Goal: Task Accomplishment & Management: Complete application form

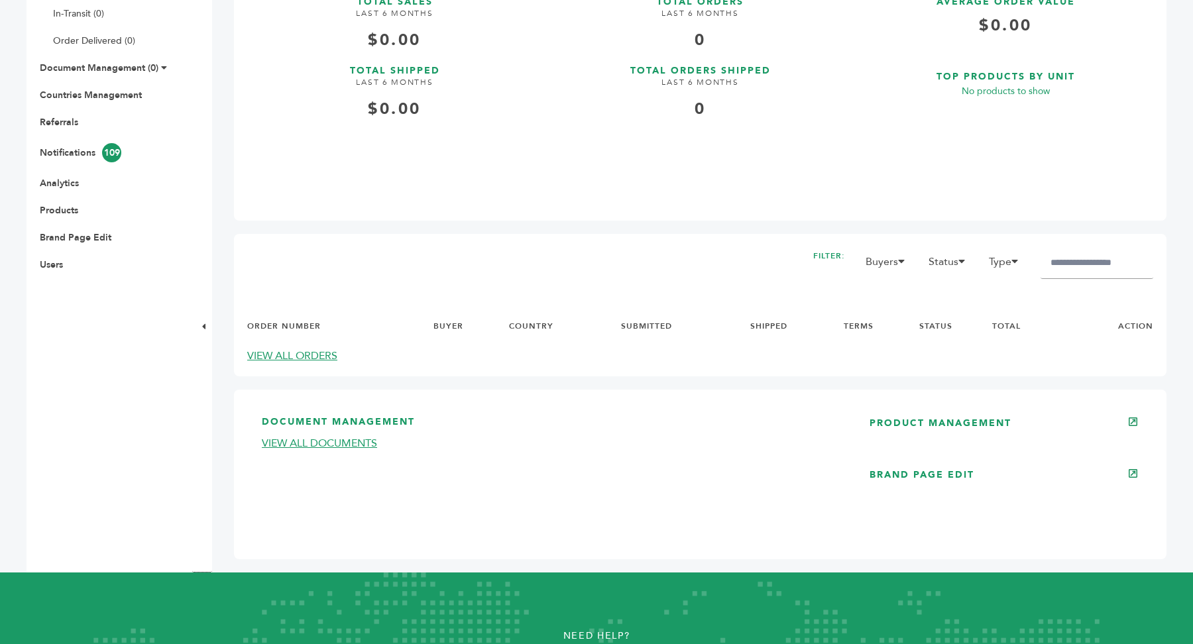
scroll to position [566, 0]
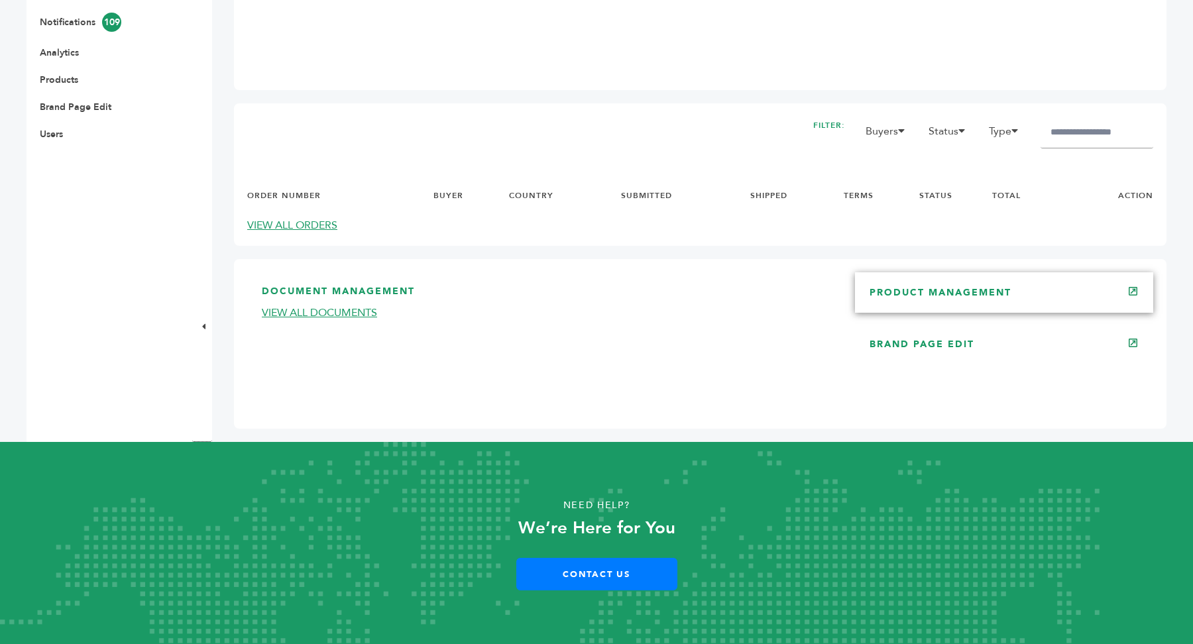
click at [960, 298] on link "PRODUCT MANAGEMENT" at bounding box center [941, 292] width 142 height 13
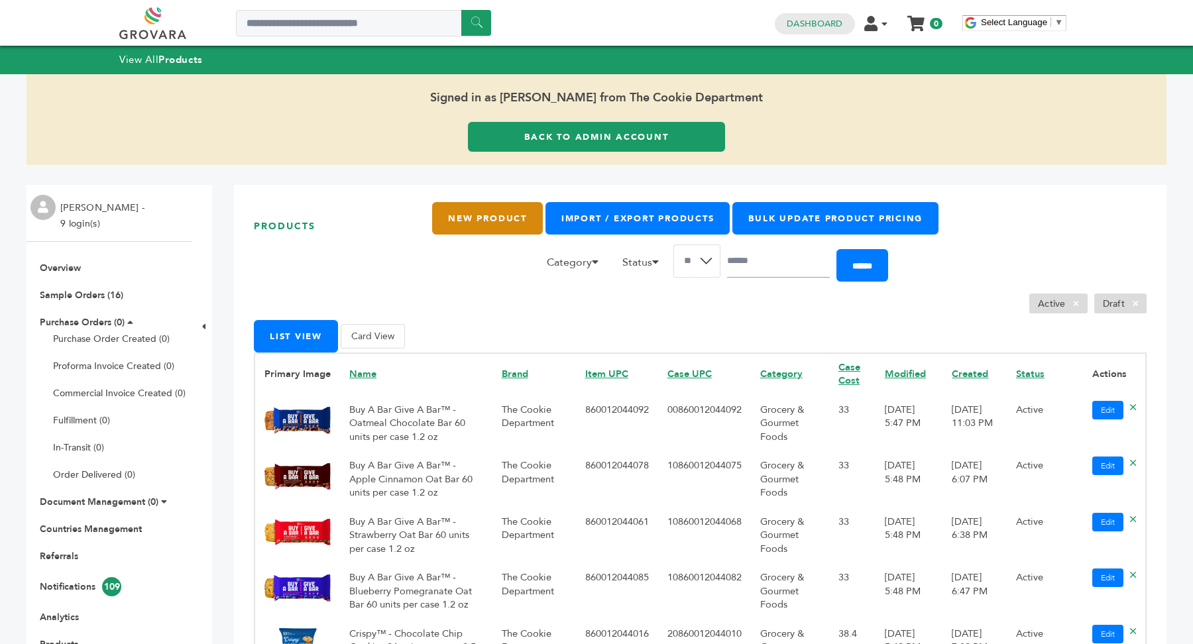
click at [459, 220] on link "New Product" at bounding box center [487, 218] width 110 height 32
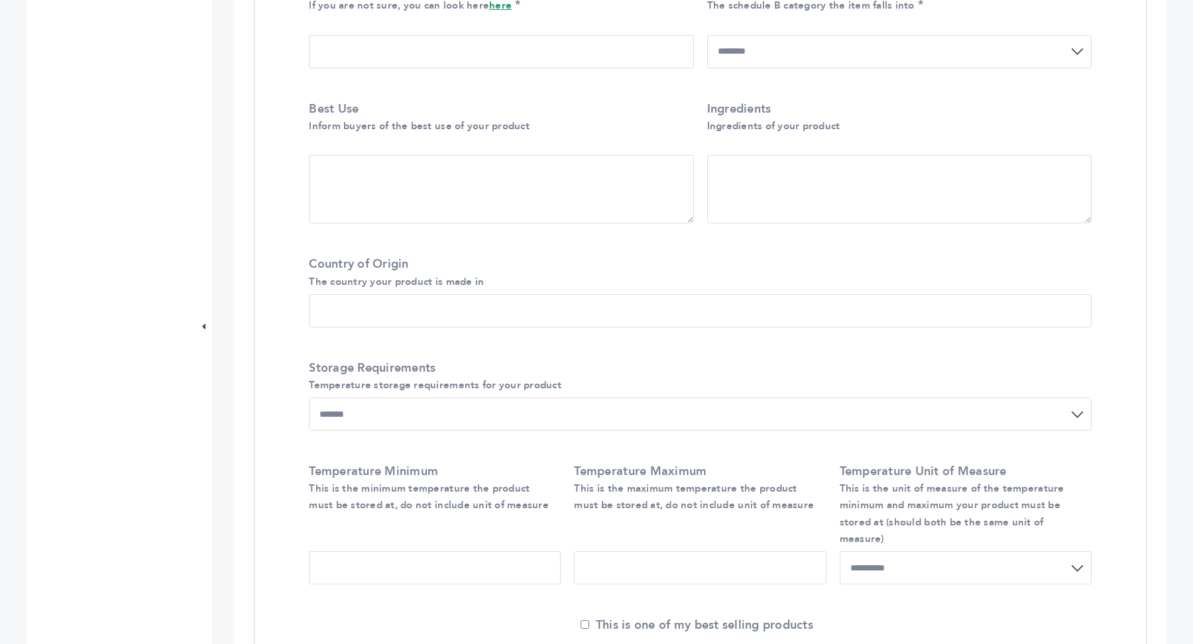
scroll to position [827, 0]
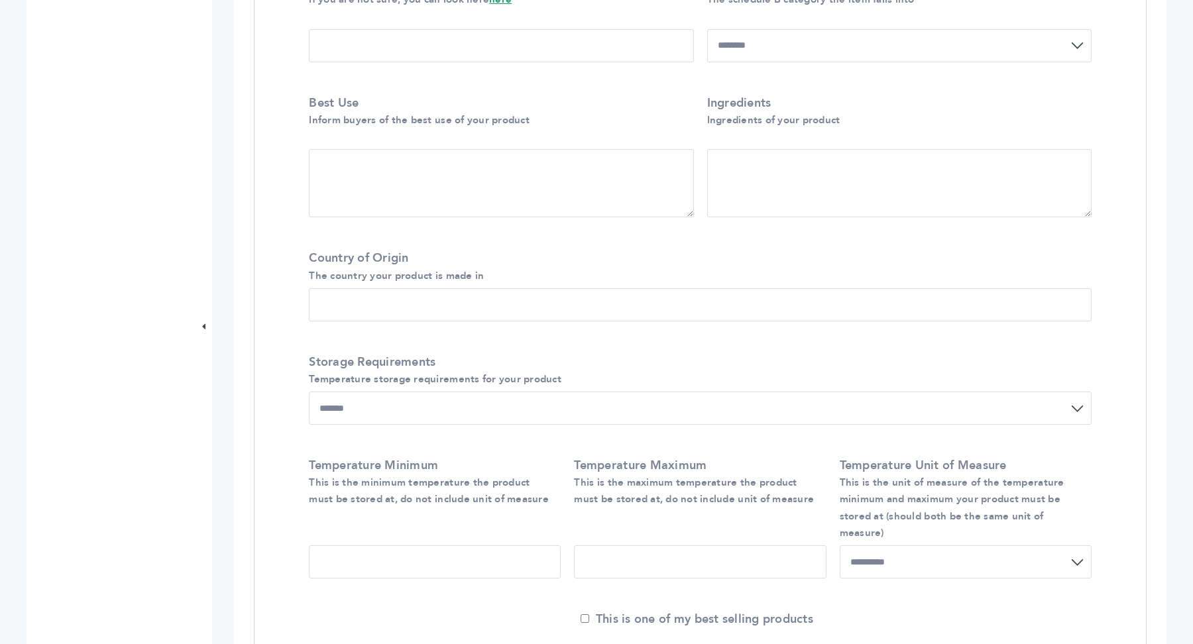
click at [387, 320] on input "Country of Origin The country your product is made in" at bounding box center [700, 304] width 783 height 33
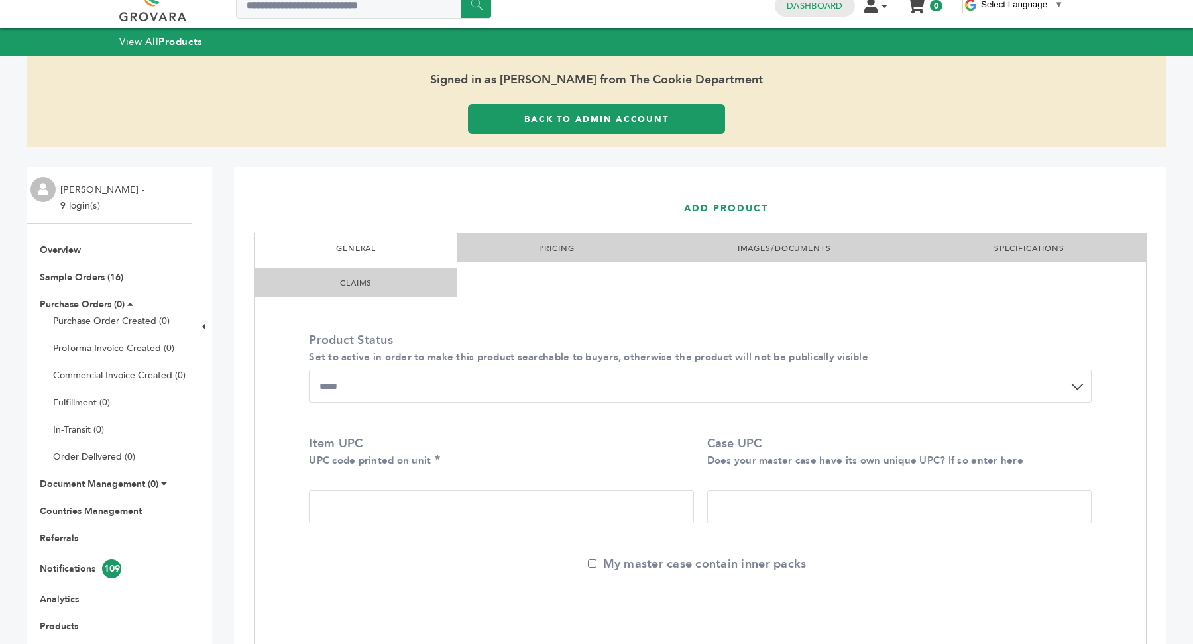
scroll to position [0, 0]
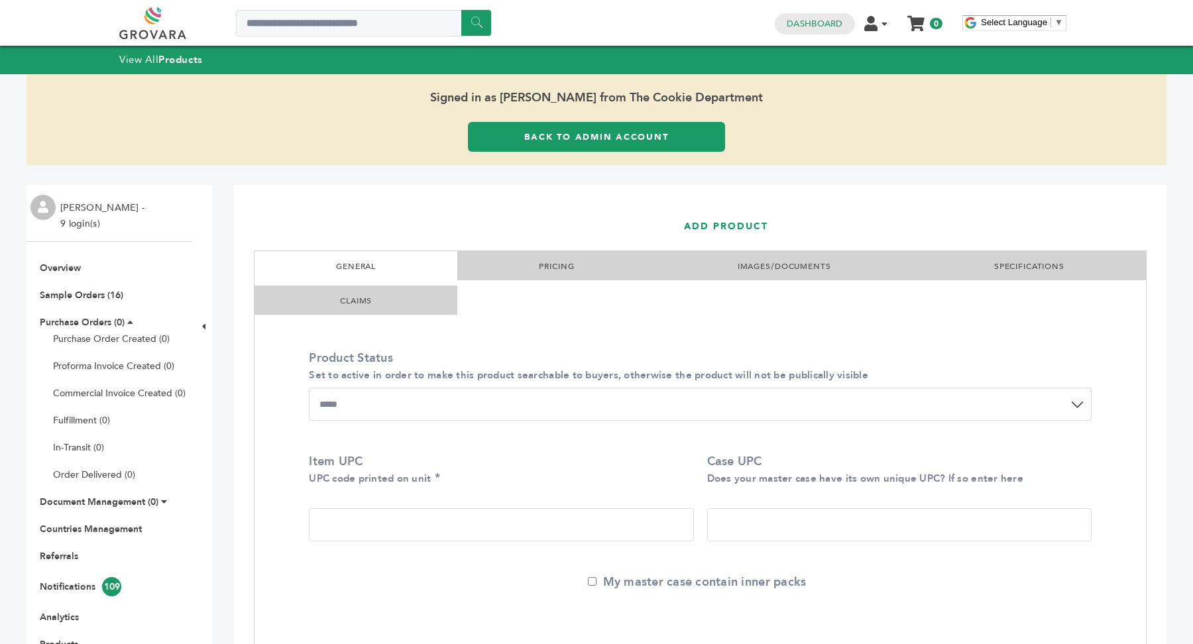
click at [556, 264] on link "PRICING" at bounding box center [556, 266] width 35 height 11
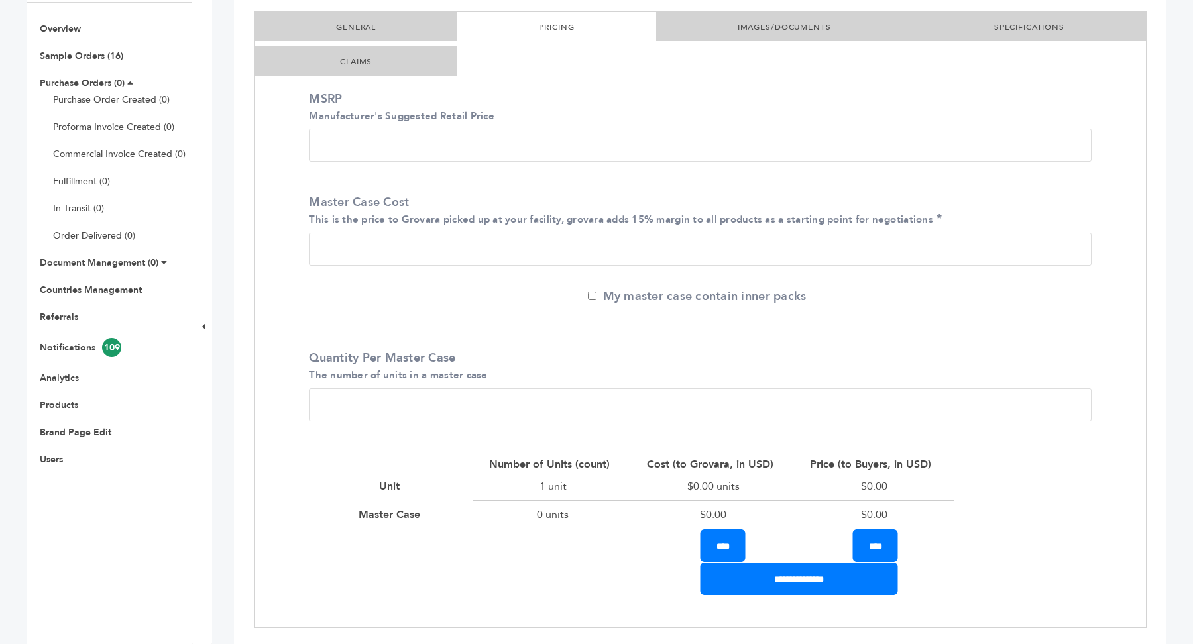
scroll to position [233, 0]
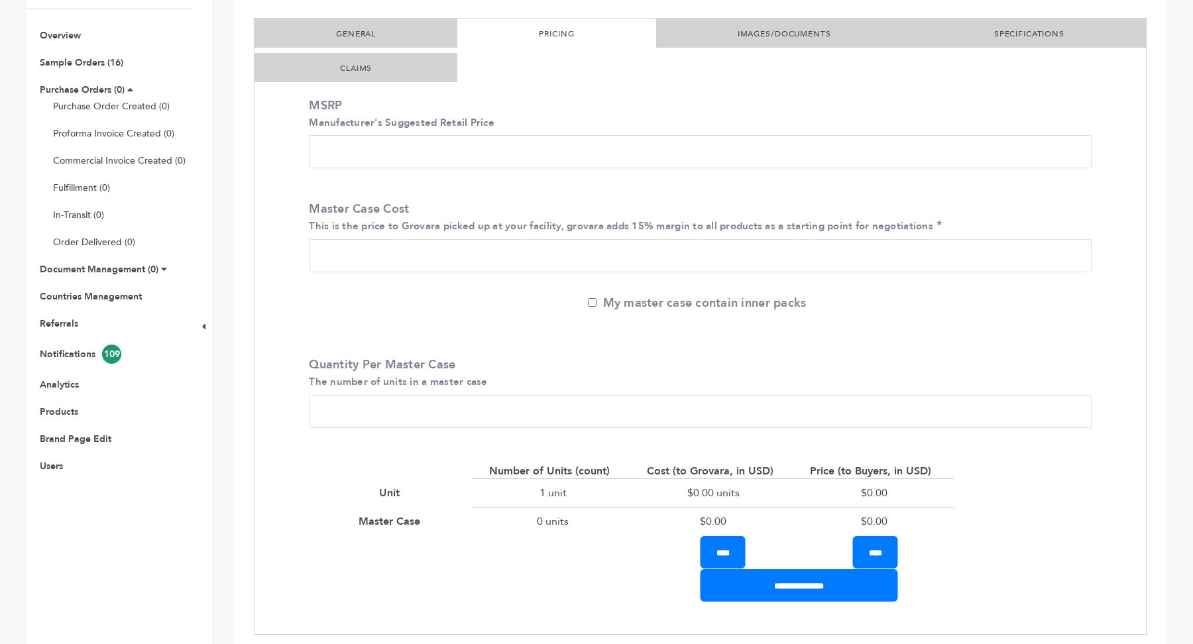
click at [341, 148] on input "MSRP Manufacturer's Suggested Retail Price" at bounding box center [700, 151] width 783 height 33
type input "*"
click at [332, 239] on input "Master Case Cost This is the price to Grovara picked up at your facility, grova…" at bounding box center [700, 255] width 783 height 33
type input "***"
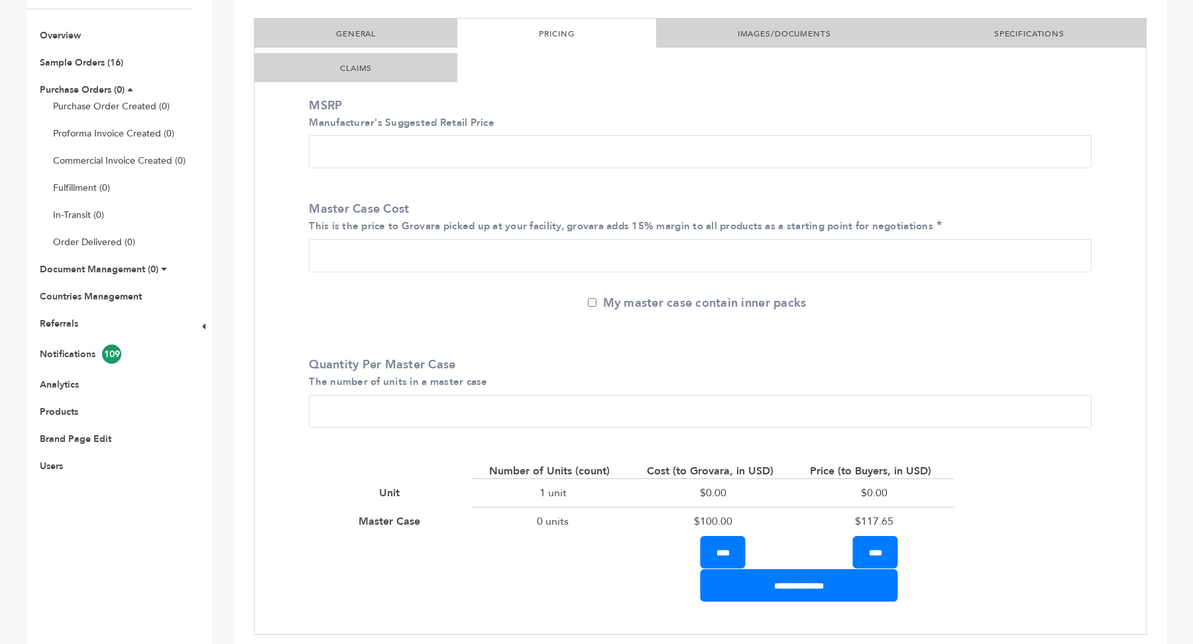
click at [359, 413] on input "*" at bounding box center [700, 411] width 783 height 33
type input "**"
click at [402, 366] on label "Quantity Per Master Case The number of units in a master case" at bounding box center [697, 373] width 776 height 33
click at [402, 395] on input "**" at bounding box center [700, 411] width 783 height 33
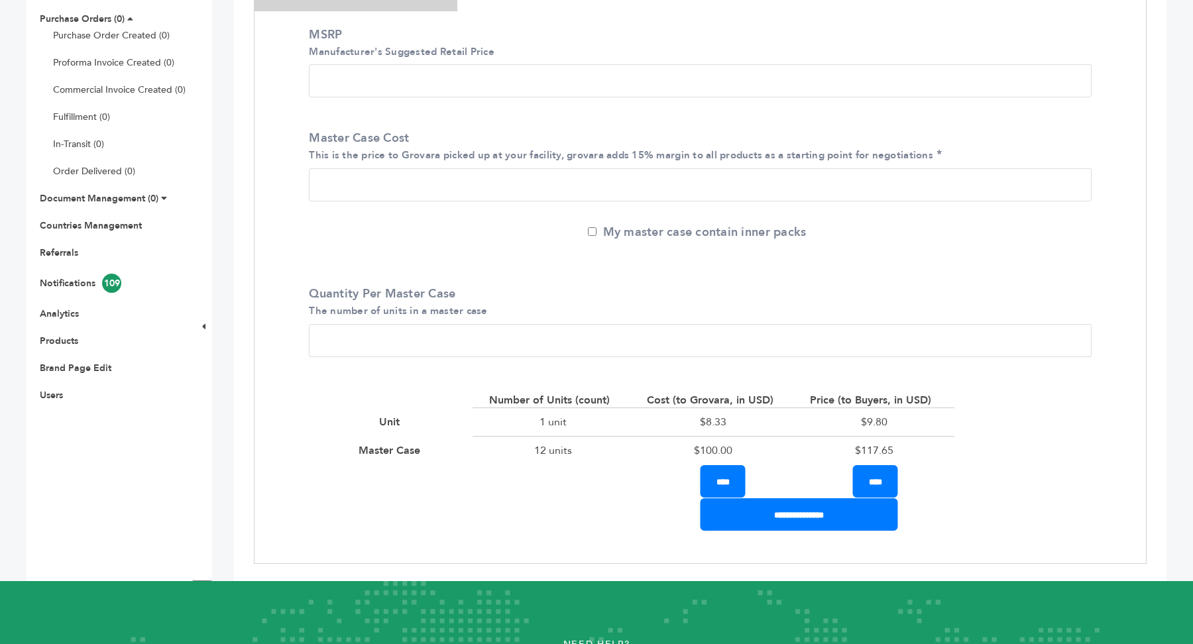
scroll to position [312, 0]
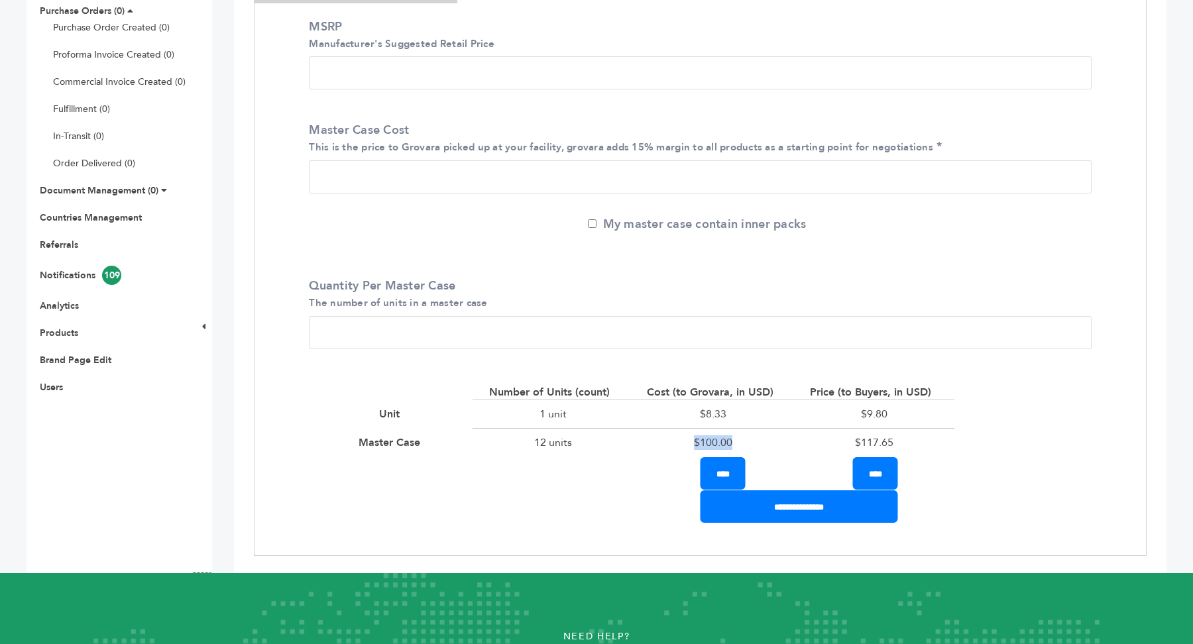
drag, startPoint x: 690, startPoint y: 444, endPoint x: 749, endPoint y: 444, distance: 59.7
click at [749, 444] on div "$100.00" at bounding box center [713, 442] width 160 height 29
drag, startPoint x: 851, startPoint y: 440, endPoint x: 963, endPoint y: 446, distance: 112.2
click at [963, 446] on div "Number of Units (count) Cost (to Grovara, in USD) Price (to Buyers, in USD) Uni…" at bounding box center [633, 421] width 668 height 99
drag, startPoint x: 876, startPoint y: 437, endPoint x: 896, endPoint y: 440, distance: 20.7
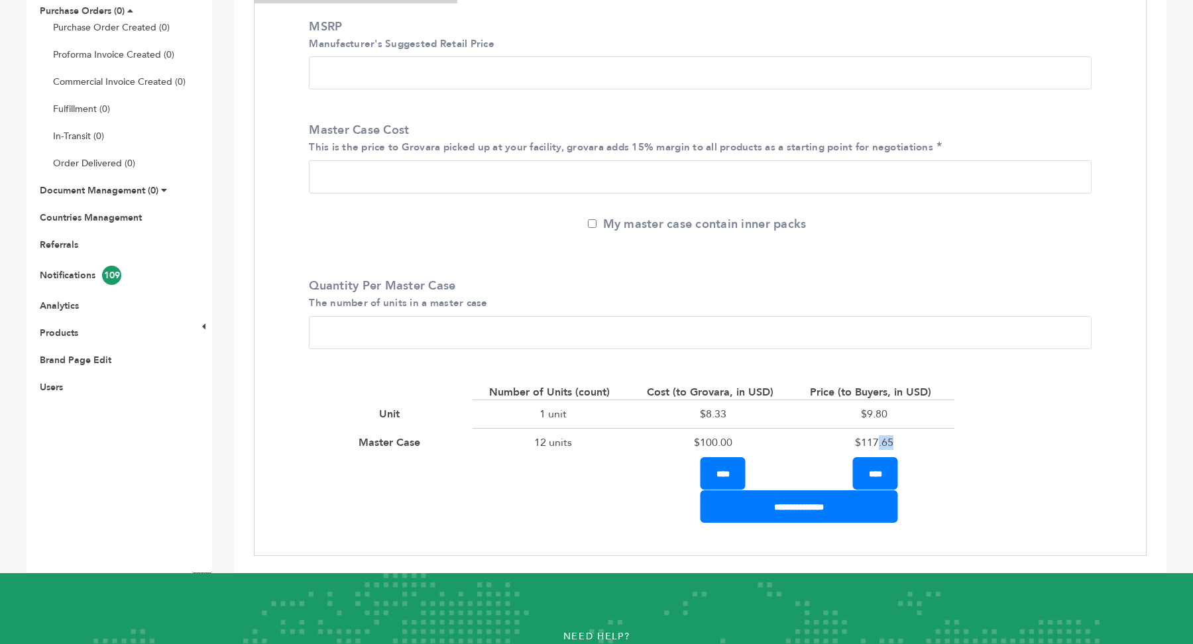
click at [896, 440] on div "$117.65" at bounding box center [874, 442] width 160 height 29
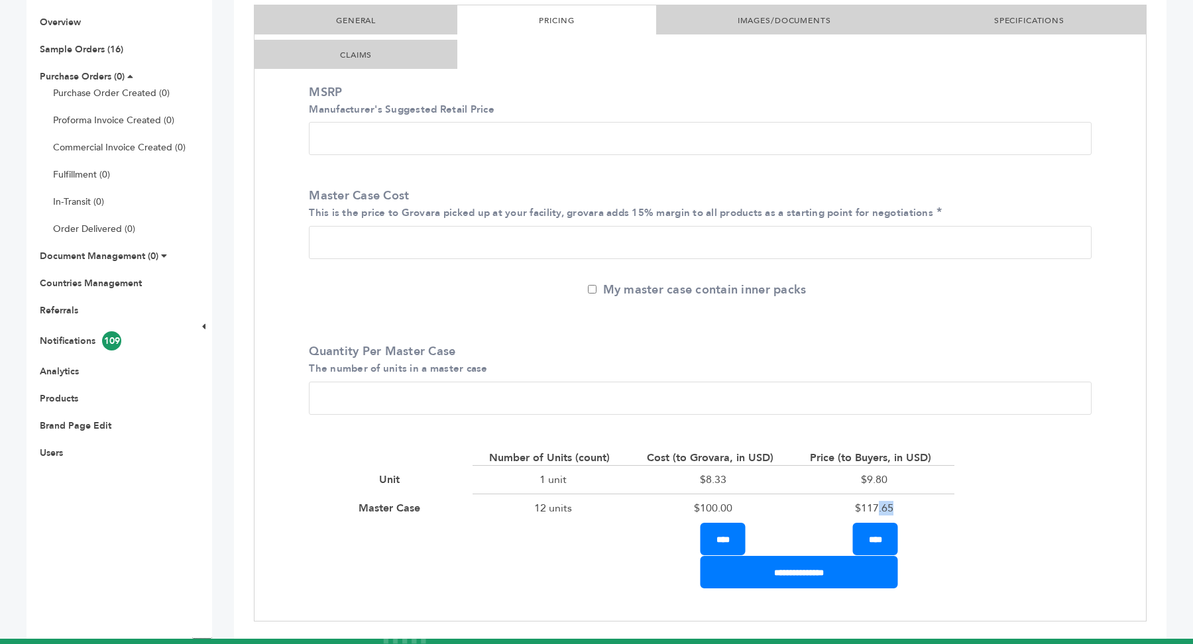
scroll to position [247, 0]
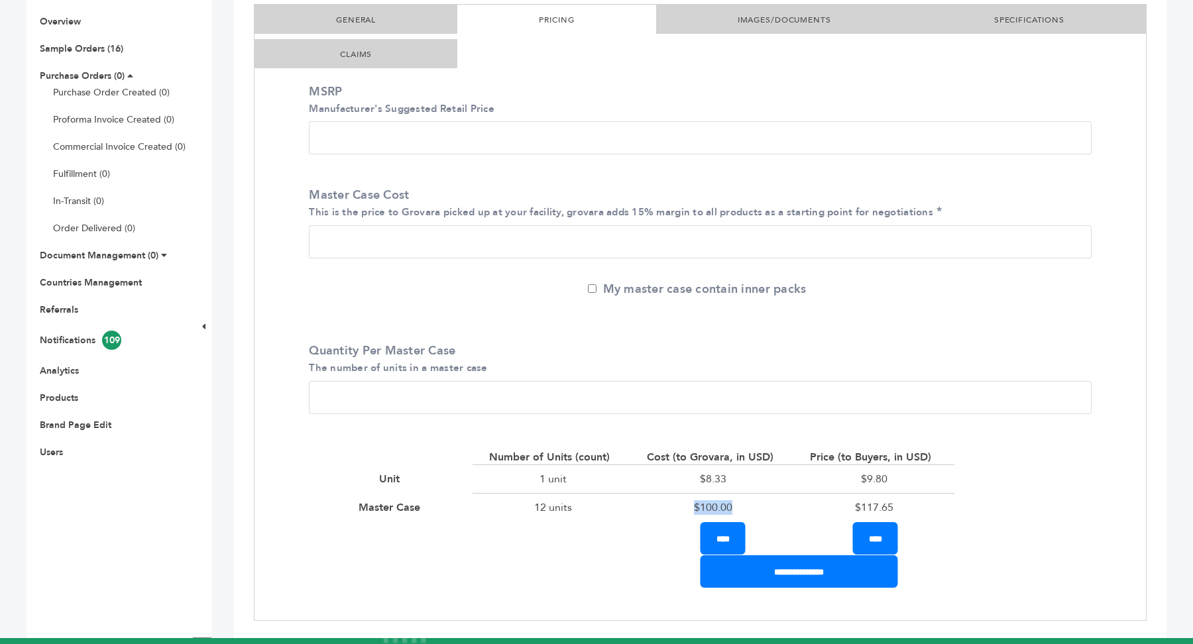
drag, startPoint x: 695, startPoint y: 506, endPoint x: 764, endPoint y: 502, distance: 69.7
click at [765, 502] on div "$100.00" at bounding box center [713, 507] width 160 height 29
drag, startPoint x: 843, startPoint y: 509, endPoint x: 904, endPoint y: 509, distance: 60.3
click at [904, 509] on div "$117.65" at bounding box center [874, 507] width 160 height 29
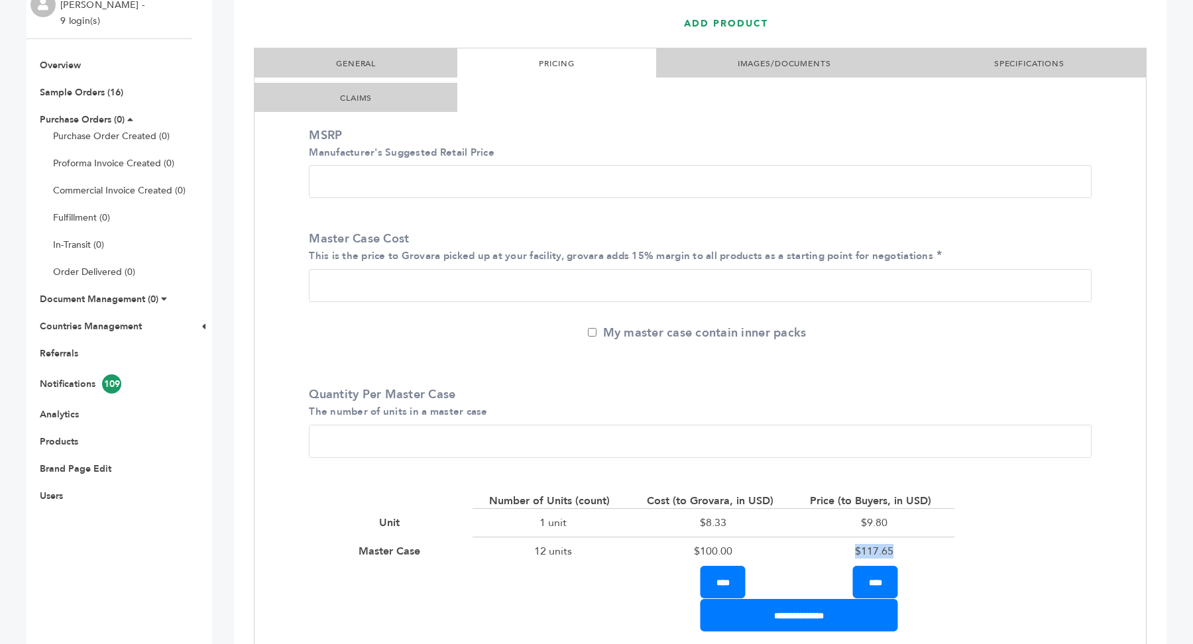
scroll to position [200, 0]
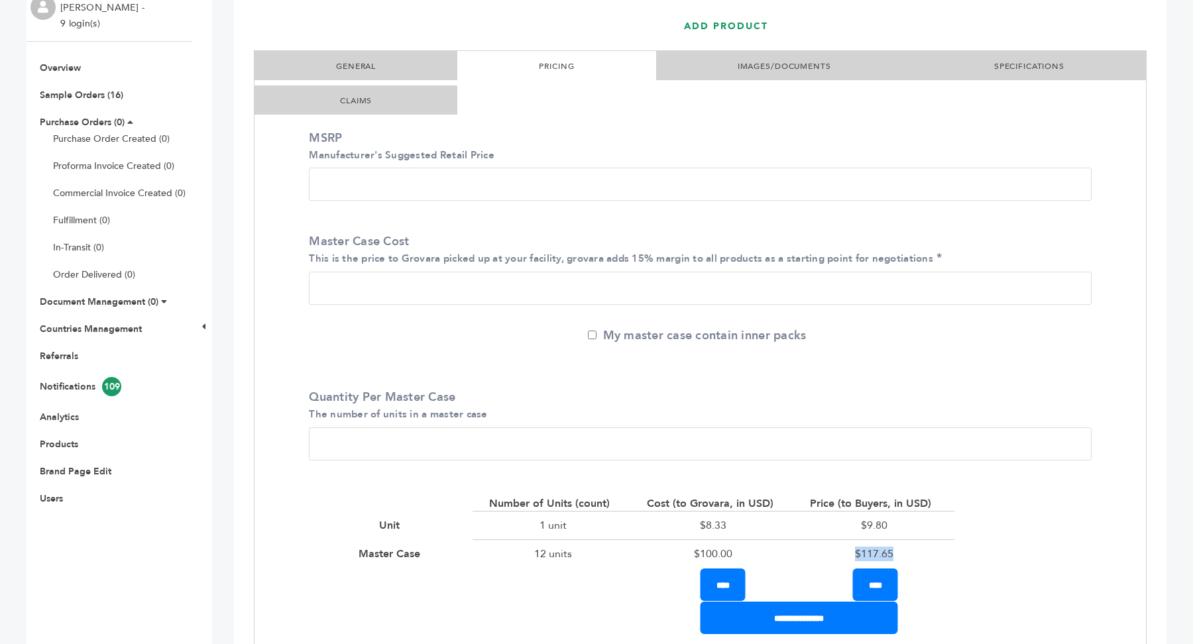
click at [774, 65] on link "IMAGES/DOCUMENTS" at bounding box center [784, 66] width 93 height 11
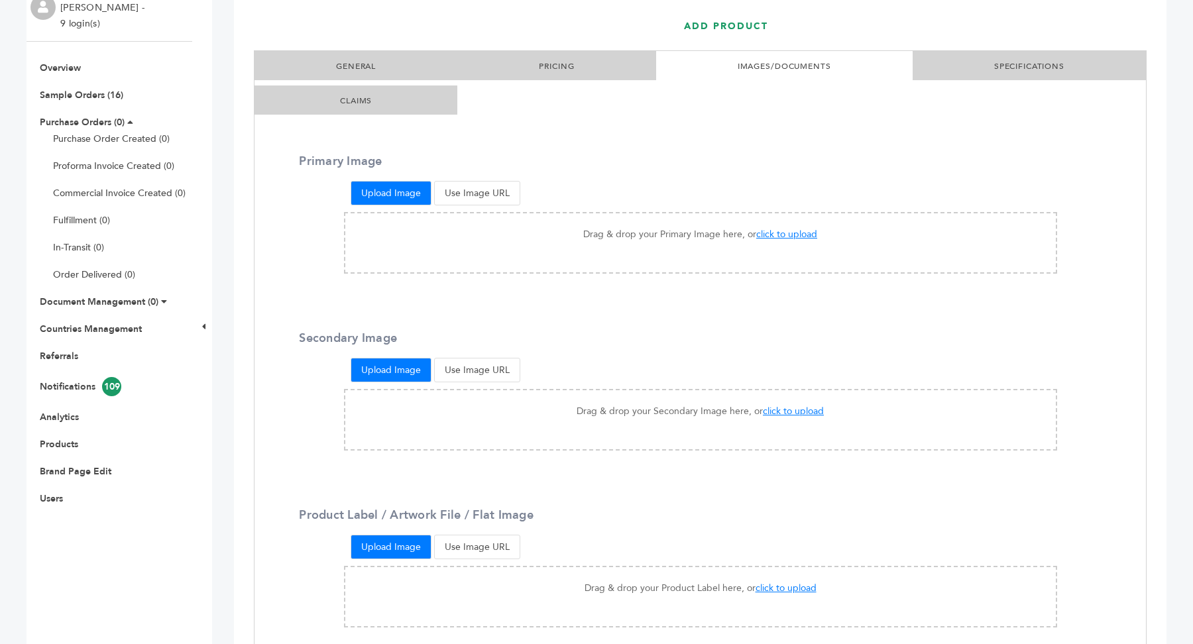
scroll to position [0, 0]
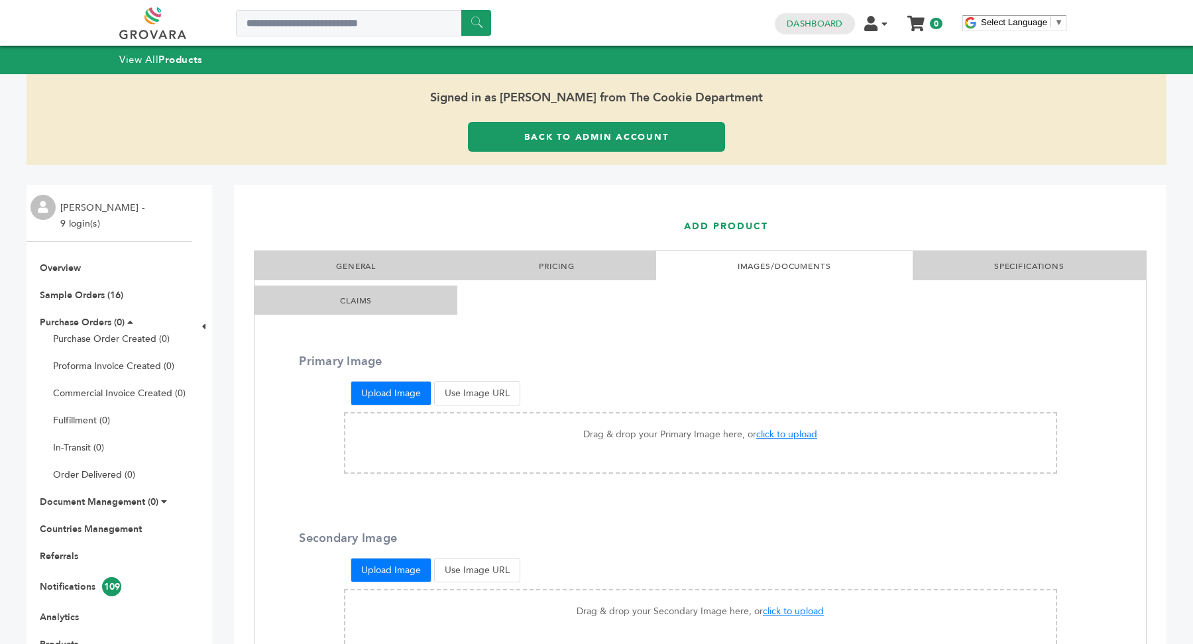
click at [1048, 263] on link "SPECIFICATIONS" at bounding box center [1030, 266] width 70 height 11
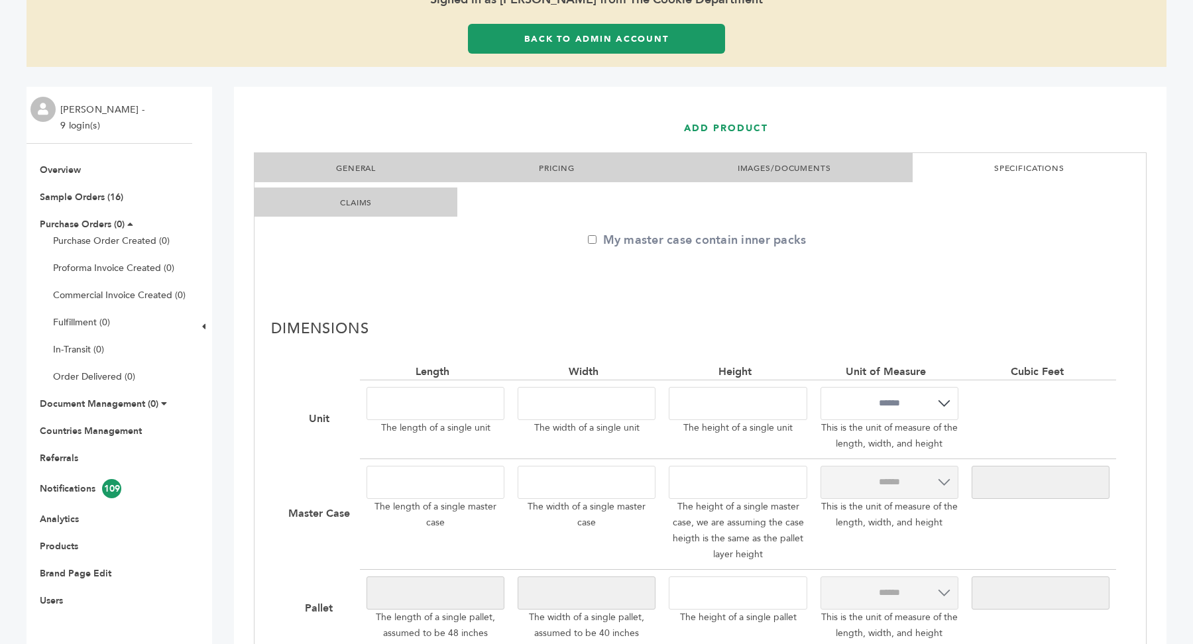
scroll to position [54, 0]
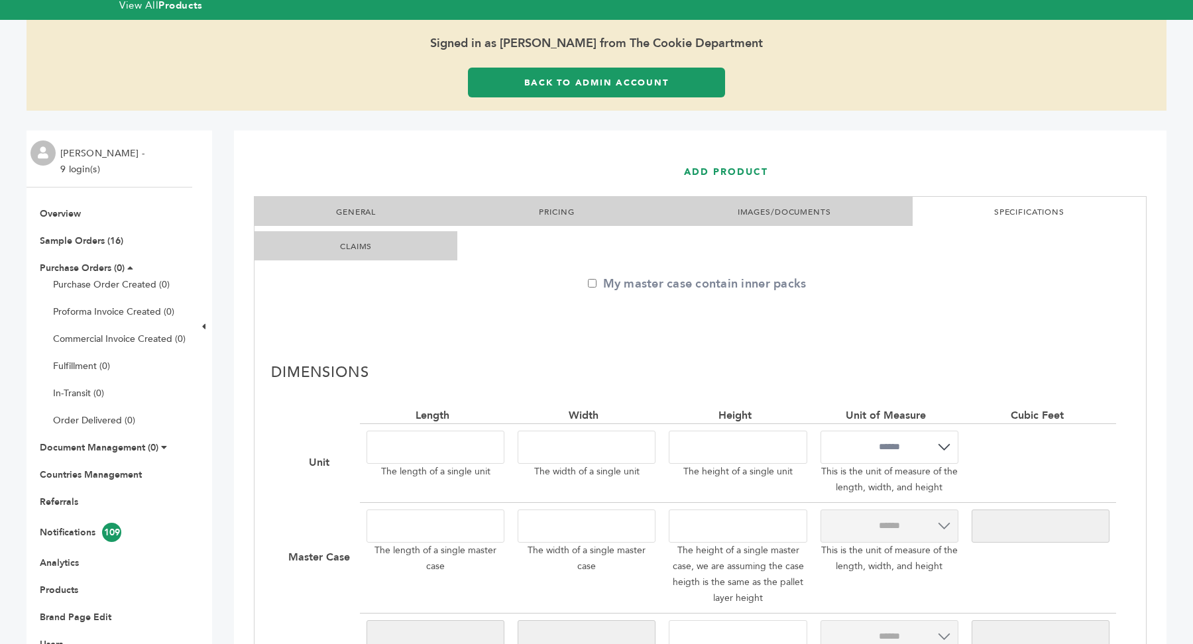
click at [359, 204] on li "GENERAL" at bounding box center [356, 211] width 203 height 29
click at [357, 213] on link "GENERAL" at bounding box center [356, 212] width 40 height 11
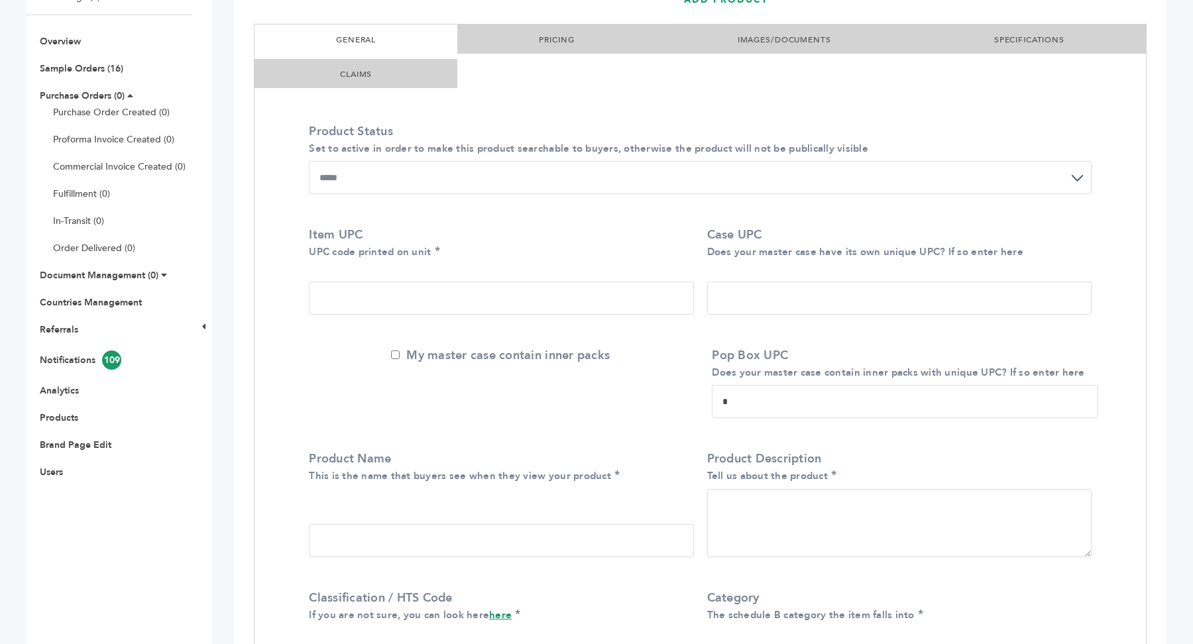
scroll to position [226, 0]
click at [1035, 41] on link "SPECIFICATIONS" at bounding box center [1030, 40] width 70 height 11
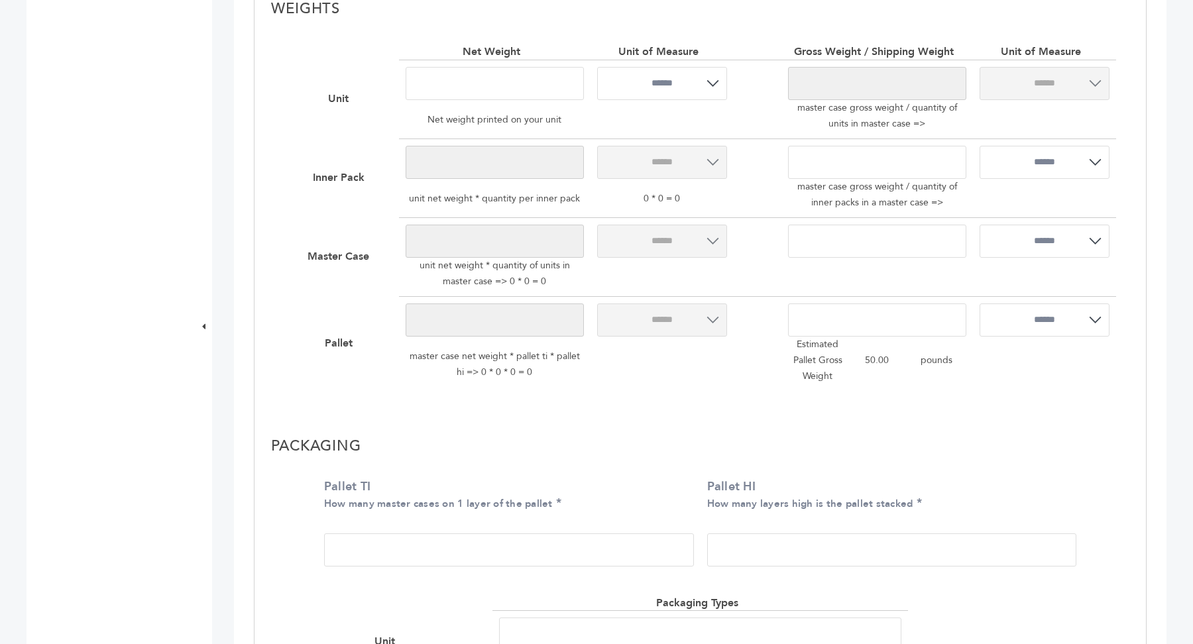
scroll to position [873, 0]
drag, startPoint x: 311, startPoint y: 479, endPoint x: 902, endPoint y: 537, distance: 593.6
click at [902, 537] on div "**********" at bounding box center [701, 655] width 892 height 471
click at [593, 481] on label "Pallet TI How many master cases on 1 layer of the pallet" at bounding box center [505, 493] width 363 height 33
click at [593, 532] on input "*" at bounding box center [509, 548] width 370 height 33
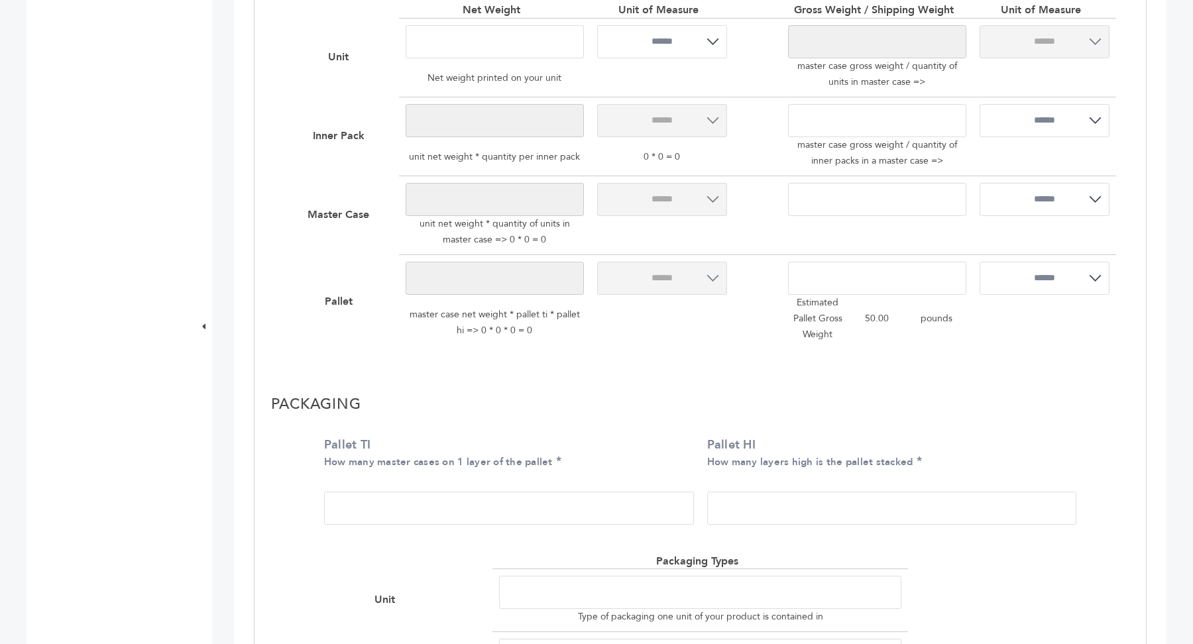
scroll to position [958, 0]
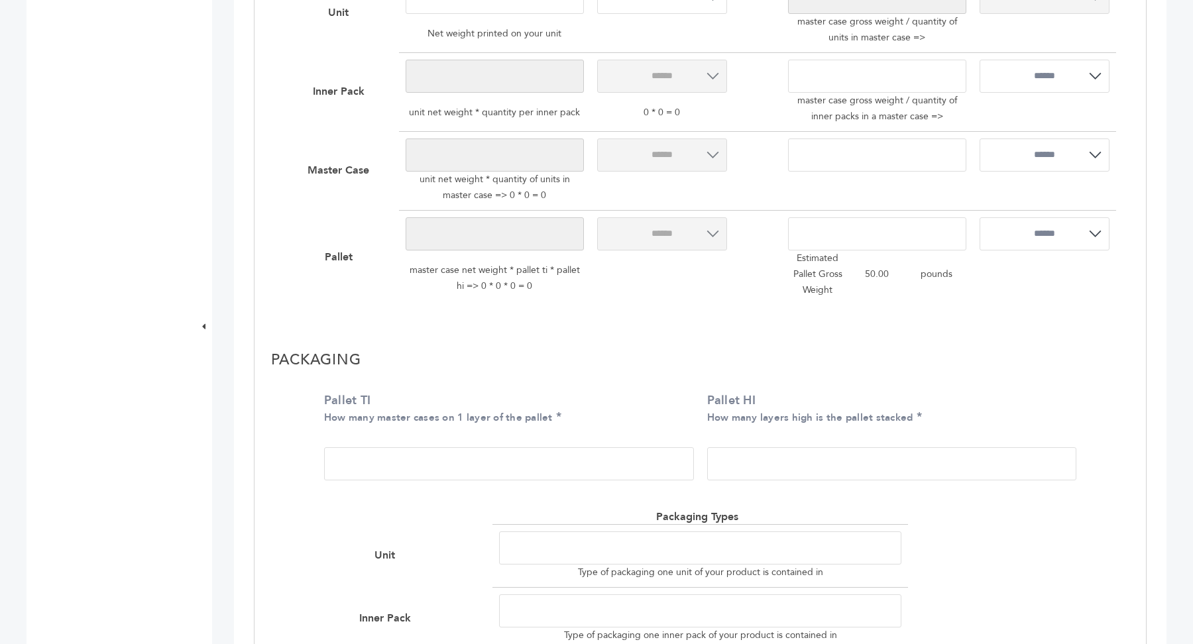
click at [362, 465] on input "Pallet TI How many master cases on 1 layer of the pallet" at bounding box center [509, 464] width 370 height 33
type input "**"
click at [778, 461] on input "Pallet HI How many layers high is the pallet stacked" at bounding box center [892, 464] width 370 height 33
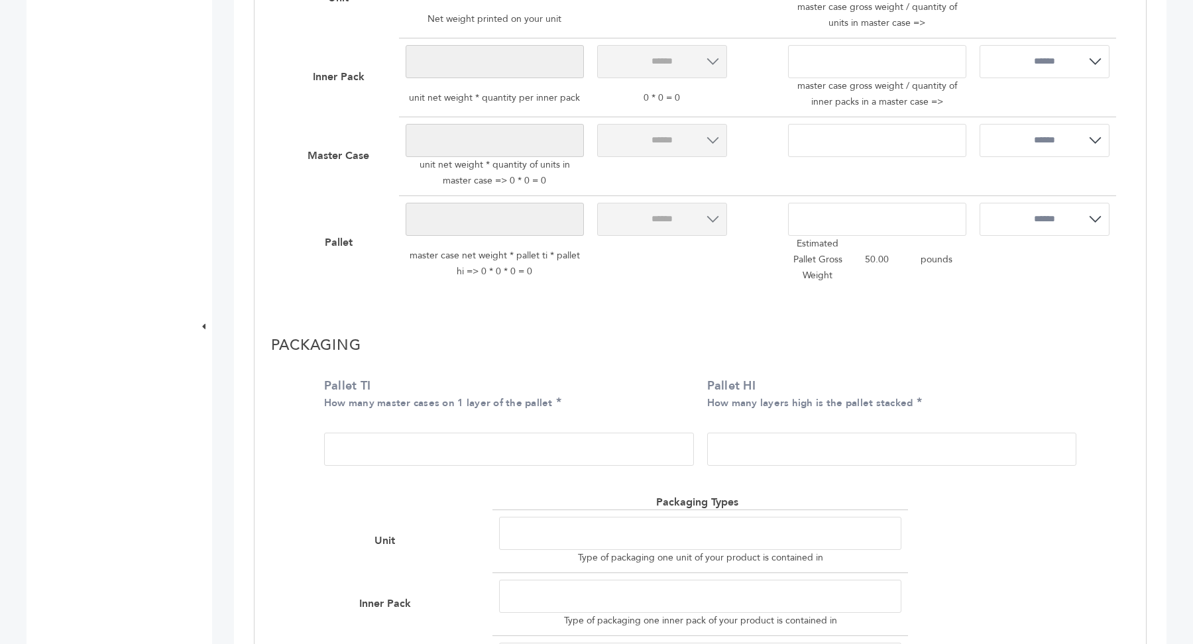
scroll to position [869, 0]
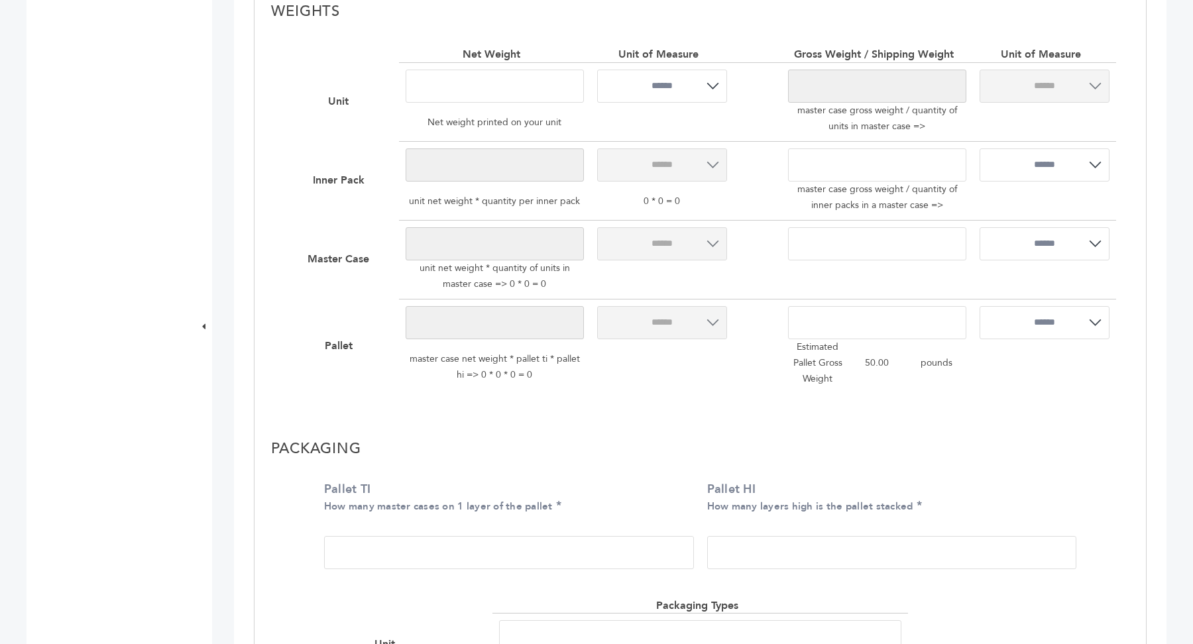
type input "*"
drag, startPoint x: 366, startPoint y: 550, endPoint x: 326, endPoint y: 551, distance: 40.5
click at [326, 551] on input "**" at bounding box center [509, 552] width 370 height 33
click at [762, 559] on input "*" at bounding box center [892, 552] width 370 height 33
click at [394, 551] on input "**" at bounding box center [509, 552] width 370 height 33
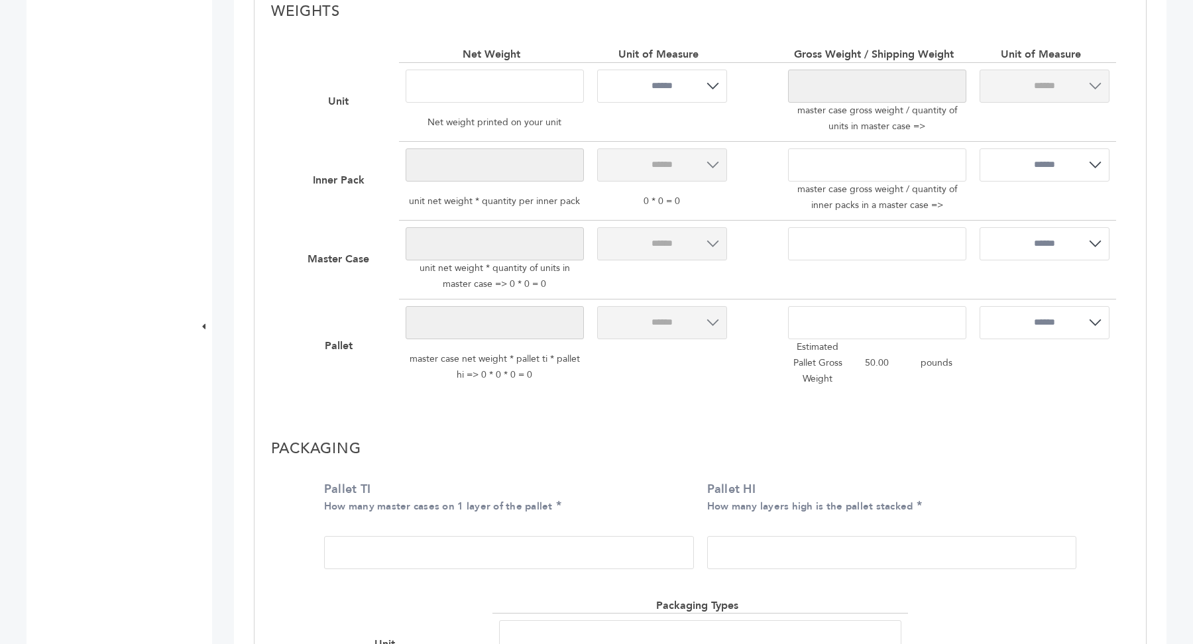
drag, startPoint x: 438, startPoint y: 544, endPoint x: 320, endPoint y: 548, distance: 118.1
click at [322, 548] on div "Pallet TI How many master cases on 1 layer of the pallet ** Pallet HI How many …" at bounding box center [700, 528] width 773 height 114
drag, startPoint x: 376, startPoint y: 546, endPoint x: 288, endPoint y: 545, distance: 87.5
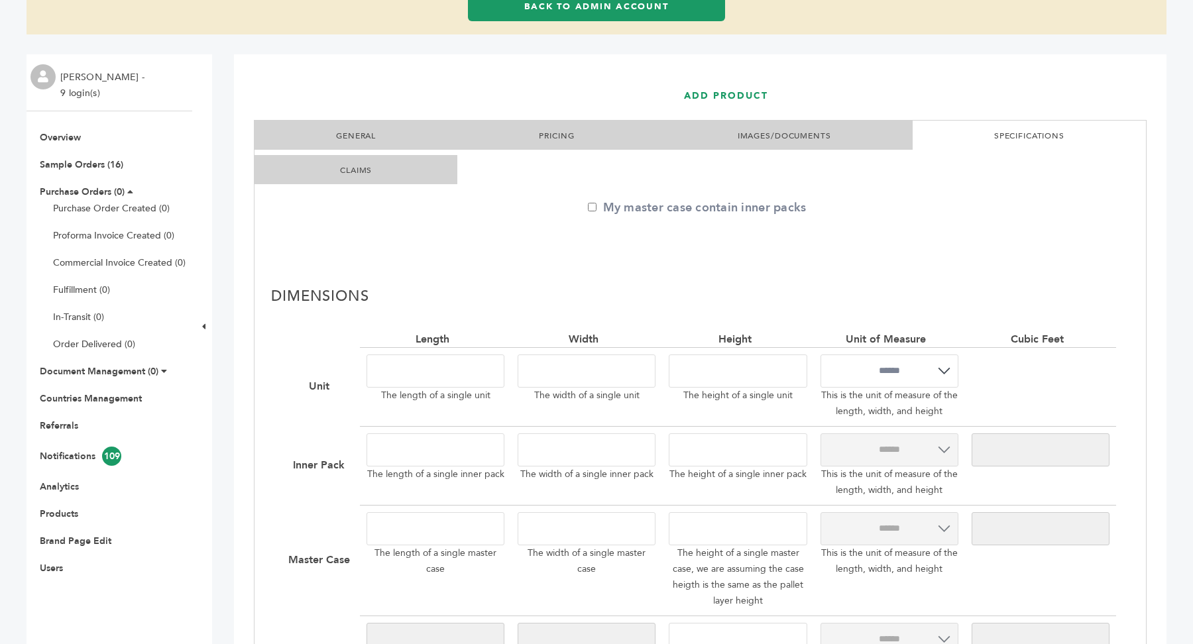
scroll to position [136, 0]
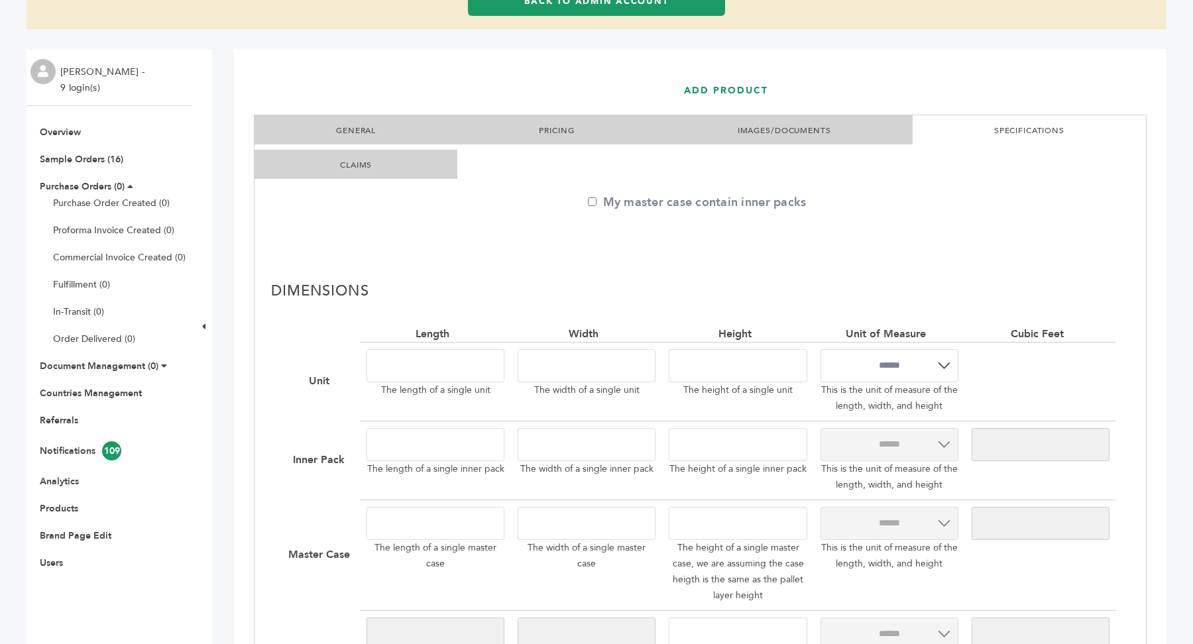
click at [358, 129] on link "GENERAL" at bounding box center [356, 130] width 40 height 11
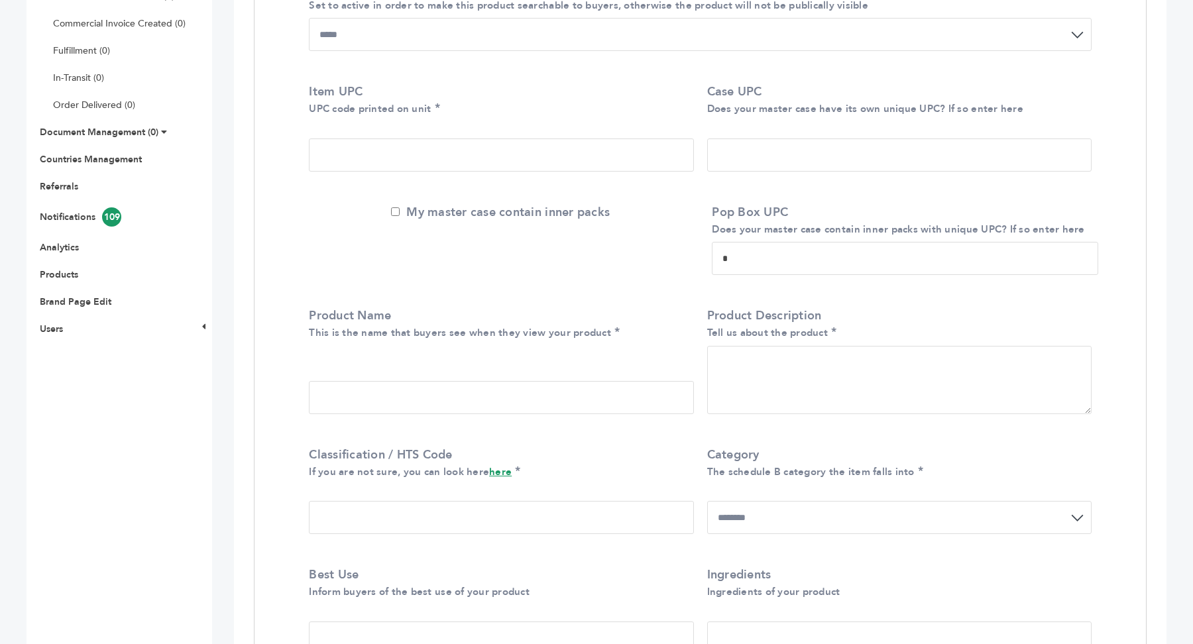
scroll to position [377, 0]
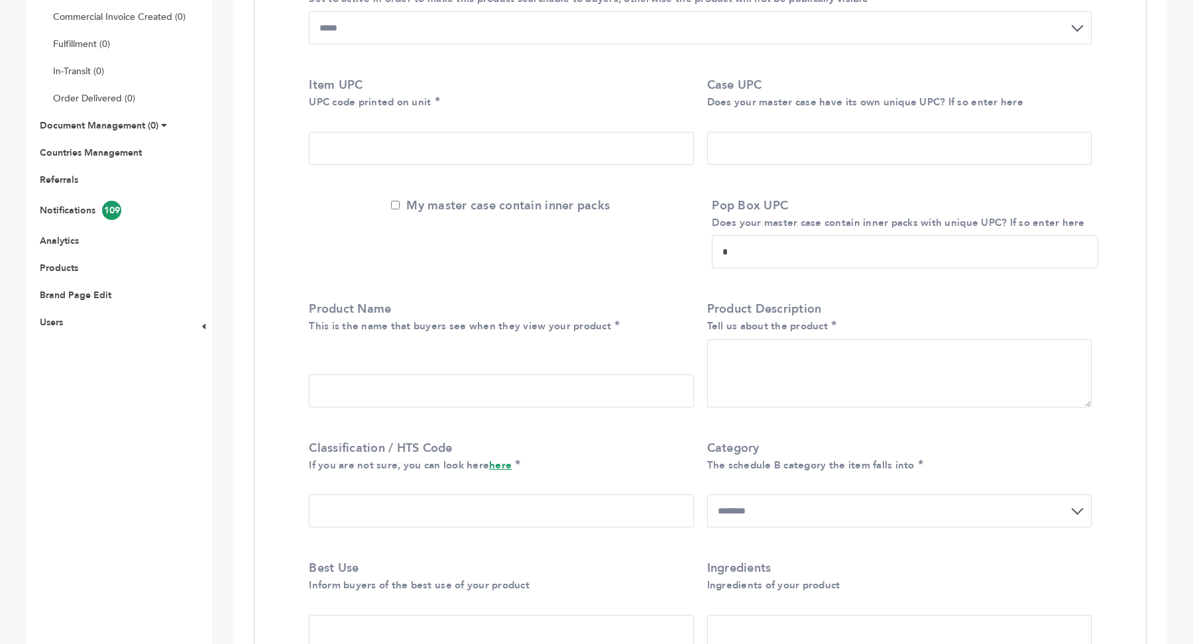
click at [761, 359] on textarea "Product Description Tell us about the product" at bounding box center [899, 373] width 385 height 68
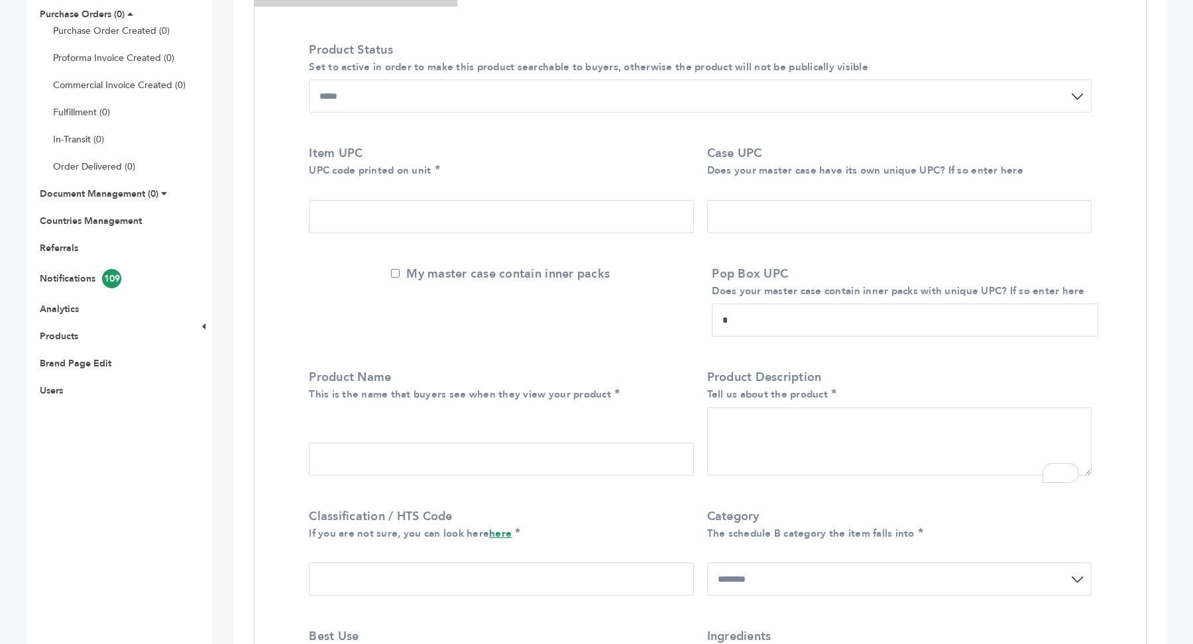
scroll to position [0, 0]
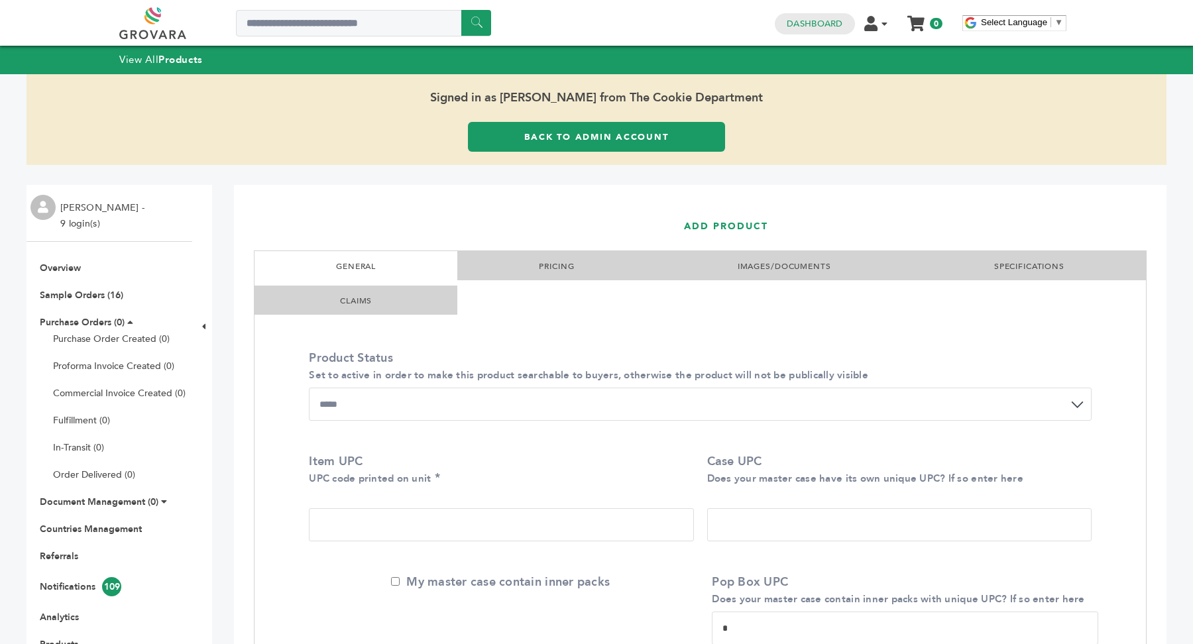
click at [650, 142] on link "Back to Admin Account" at bounding box center [596, 137] width 257 height 30
